Goal: Information Seeking & Learning: Learn about a topic

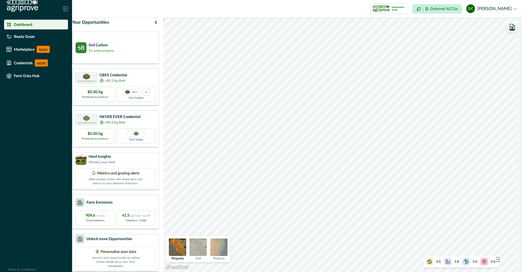
click at [66, 7] on icon at bounding box center [65, 8] width 5 height 5
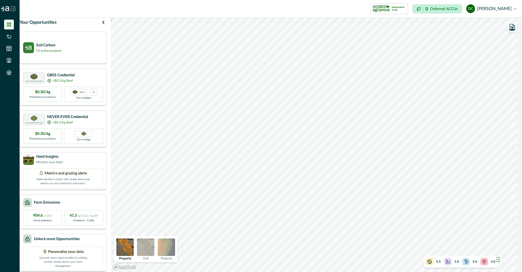
click at [154, 247] on img at bounding box center [145, 246] width 17 height 17
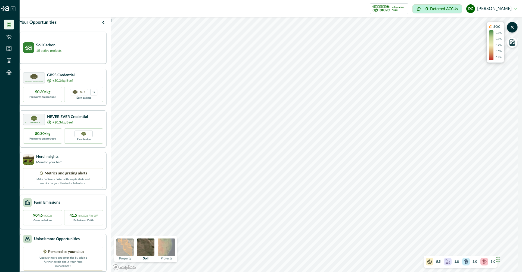
click at [168, 246] on img at bounding box center [166, 246] width 17 height 17
click at [515, 26] on icon "button" at bounding box center [512, 27] width 5 height 6
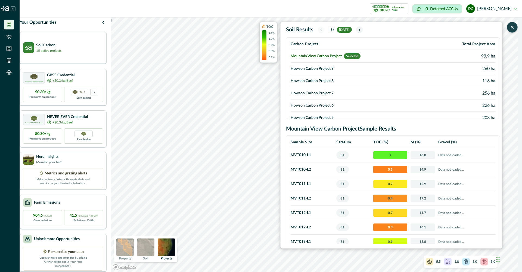
scroll to position [82, 0]
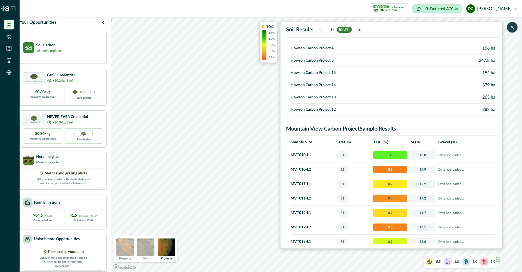
click at [349, 59] on td "Howson Carbon Project 3" at bounding box center [360, 60] width 139 height 12
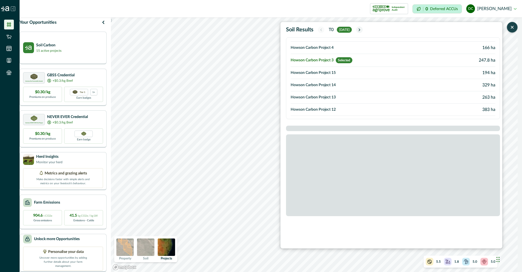
scroll to position [81, 0]
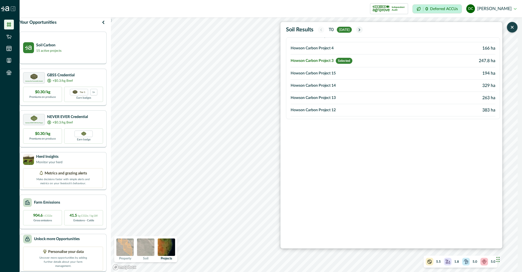
click at [333, 60] on td "Howson Carbon Project 3 Selected" at bounding box center [357, 60] width 133 height 13
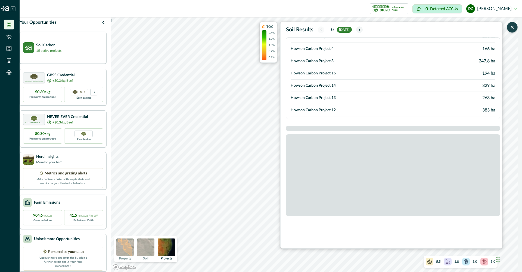
scroll to position [82, 0]
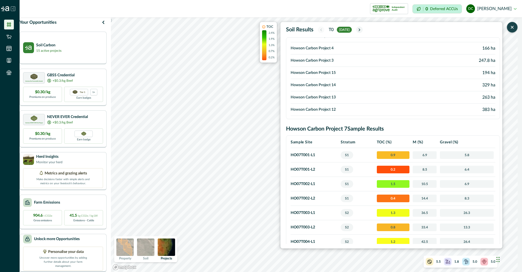
click at [317, 59] on td "Howson Carbon Project 3" at bounding box center [357, 60] width 133 height 12
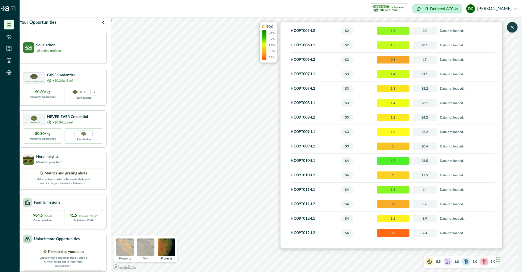
scroll to position [91, 0]
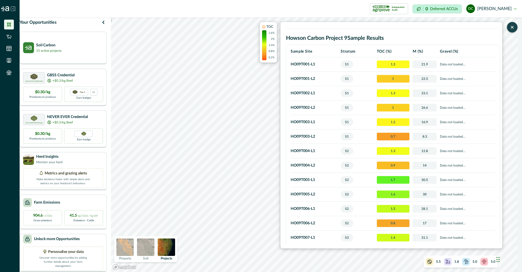
click at [266, 179] on div ") TOC 2.6% 2% 1.4% 0.8% 0.2% Soil Results T0 [DATE] Carbon Project Total Projec…" at bounding box center [316, 144] width 411 height 254
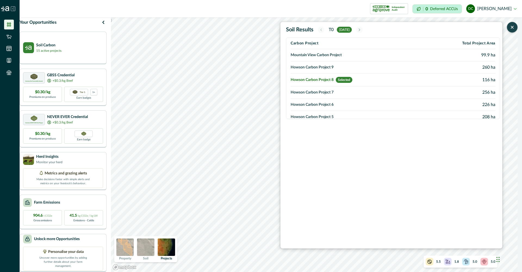
scroll to position [0, 0]
click at [328, 78] on td "Howson Carbon Project 8 Selected" at bounding box center [357, 80] width 133 height 13
click at [343, 68] on td "Howson Carbon Project 9" at bounding box center [357, 68] width 133 height 12
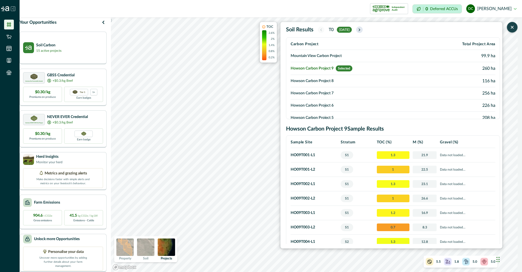
click at [362, 29] on icon "button" at bounding box center [360, 29] width 4 height 5
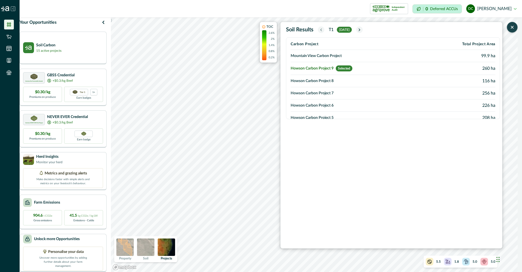
click at [322, 28] on icon "button" at bounding box center [321, 29] width 4 height 5
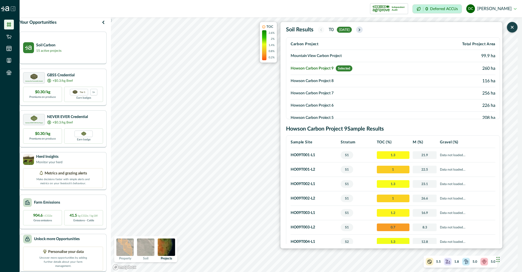
click at [361, 28] on icon "button" at bounding box center [360, 29] width 4 height 5
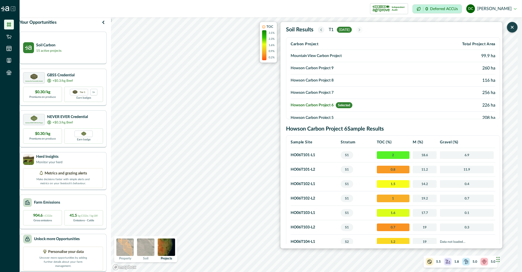
click at [322, 28] on icon "button" at bounding box center [321, 29] width 4 height 5
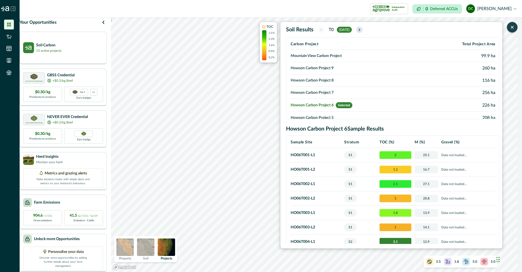
click at [362, 29] on icon "button" at bounding box center [360, 29] width 4 height 5
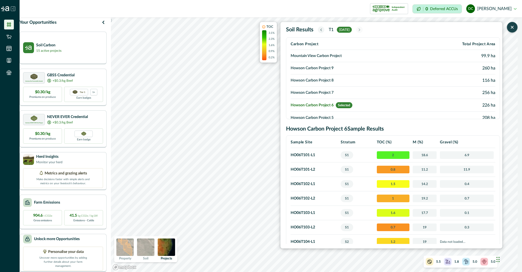
click at [324, 29] on button "button" at bounding box center [321, 29] width 7 height 7
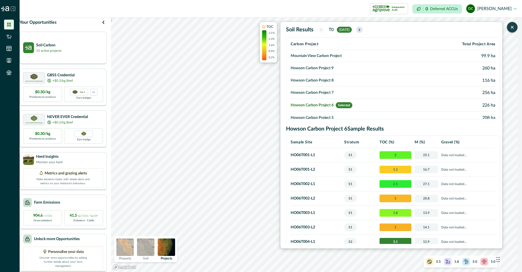
click at [362, 28] on icon "button" at bounding box center [360, 29] width 4 height 5
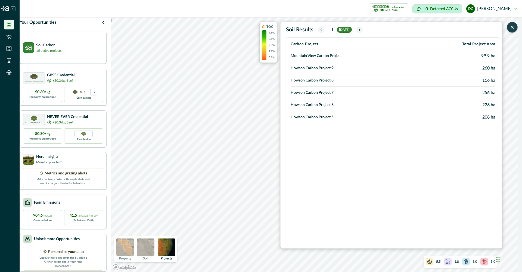
click at [322, 30] on icon "button" at bounding box center [321, 30] width 1 height 2
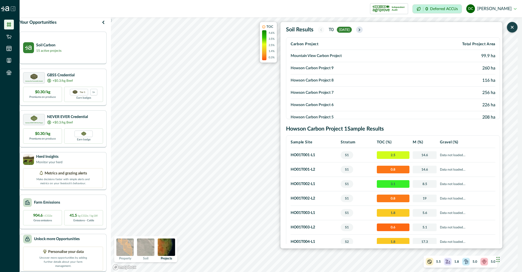
click at [362, 29] on icon "button" at bounding box center [360, 29] width 4 height 5
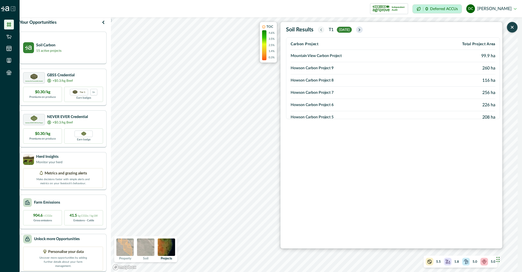
click at [362, 28] on icon "button" at bounding box center [360, 29] width 4 height 5
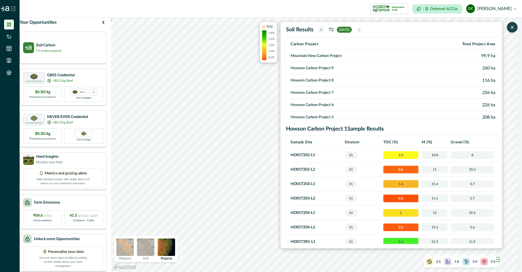
click at [318, 30] on button "button" at bounding box center [321, 29] width 7 height 7
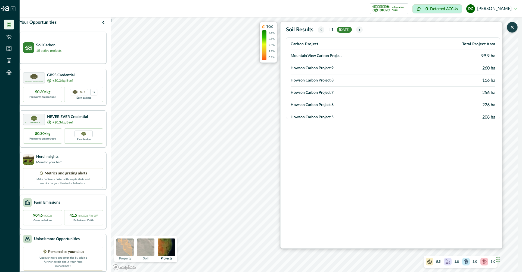
click at [318, 29] on button "button" at bounding box center [321, 29] width 7 height 7
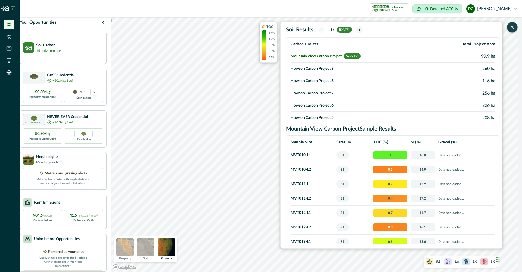
click at [348, 57] on span "Selected" at bounding box center [352, 56] width 17 height 6
click at [364, 56] on td "Mountain View Carbon Project Selected" at bounding box center [360, 56] width 139 height 13
click at [362, 30] on icon "button" at bounding box center [360, 29] width 4 height 5
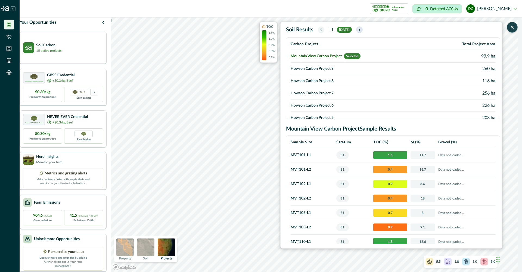
click at [362, 29] on icon "button" at bounding box center [360, 29] width 4 height 5
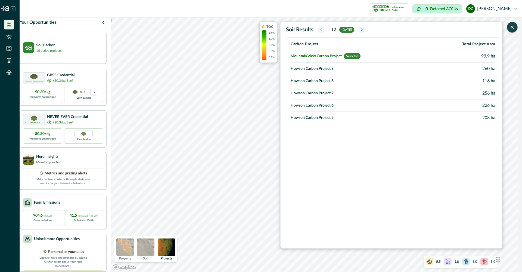
click at [323, 29] on icon "button" at bounding box center [321, 29] width 4 height 5
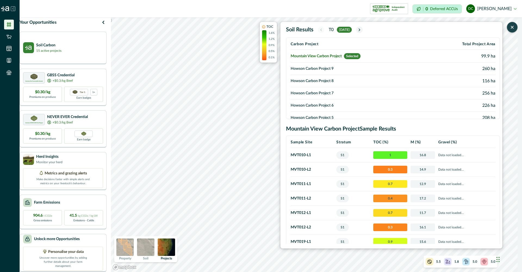
click at [355, 57] on span "Selected" at bounding box center [352, 56] width 17 height 6
click at [262, 144] on div ") TOC 1.6% 1.2% 0.9% 0.5% 0.1% Soil Results T0 [DATE] Carbon Project Total Proj…" at bounding box center [316, 144] width 411 height 254
click at [515, 29] on icon "button" at bounding box center [512, 26] width 5 height 5
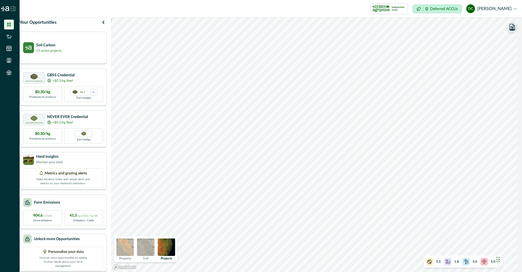
click at [454, 265] on div "5.5 1.8 5.0 5.0" at bounding box center [461, 261] width 74 height 12
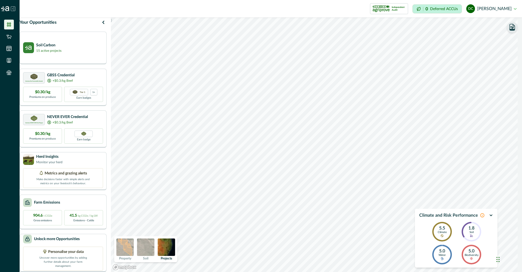
click at [494, 216] on div "Climate and Risk Performance 5.5 Climate 1.8 Soil 5.0 Water 5.0 Biodiversity" at bounding box center [456, 237] width 83 height 59
click at [492, 214] on icon "button" at bounding box center [491, 215] width 4 height 4
